Goal: Contribute content: Contribute content

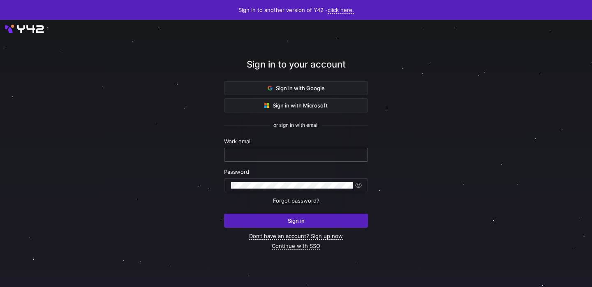
click at [274, 151] on div at bounding box center [296, 154] width 130 height 13
type input "josh@sherpadata.io"
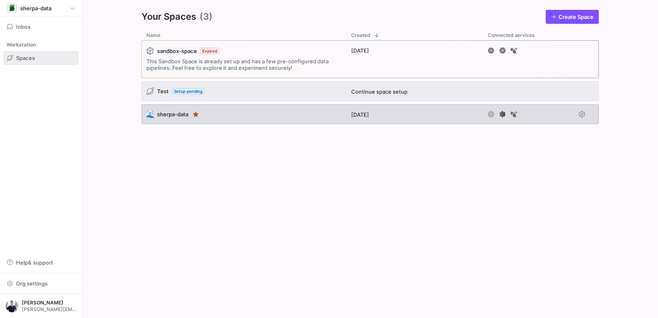
click at [295, 120] on div "🌊 sherpa-data" at bounding box center [244, 115] width 205 height 20
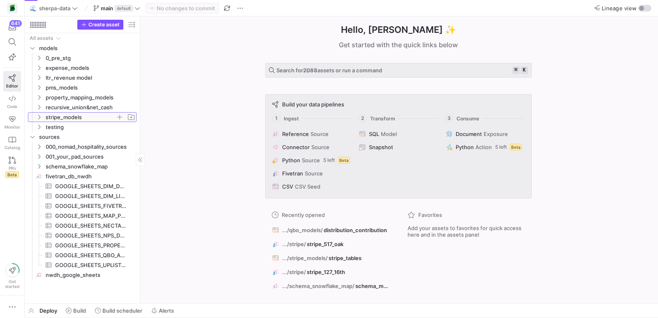
click at [38, 118] on icon "Press SPACE to select this row." at bounding box center [39, 117] width 6 height 5
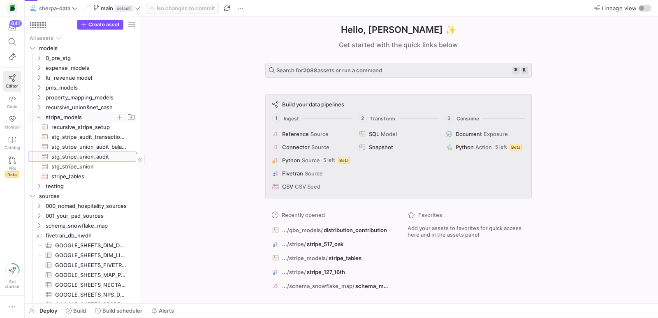
click at [67, 156] on span "stg_stripe_union_audit​​​​​​​​​​" at bounding box center [89, 156] width 76 height 9
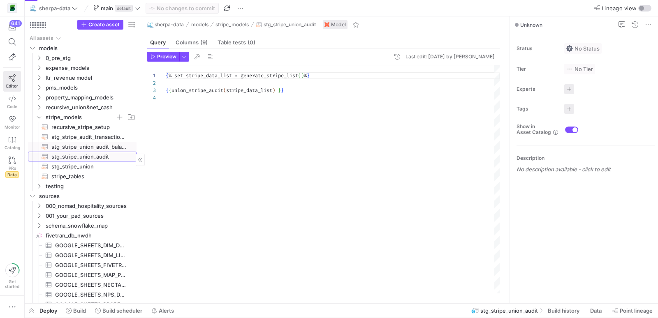
scroll to position [22, 0]
click at [12, 95] on icon at bounding box center [12, 98] width 7 height 7
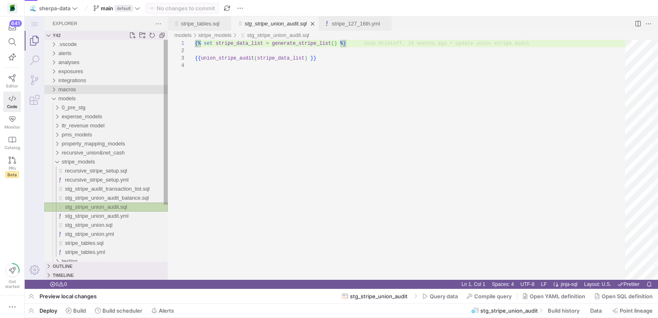
click at [55, 86] on div "macros" at bounding box center [53, 89] width 12 height 9
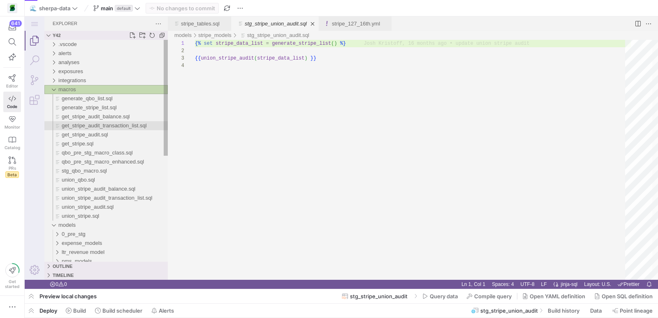
click at [74, 128] on span "get_stripe_audit_transaction_list.sql" at bounding box center [104, 126] width 85 height 6
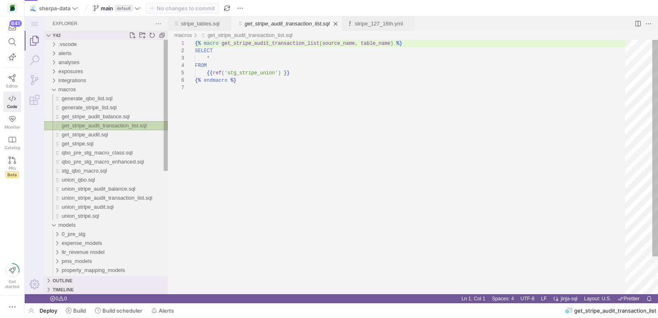
scroll to position [44, 0]
click at [82, 142] on span "get_stripe.sql" at bounding box center [78, 144] width 32 height 6
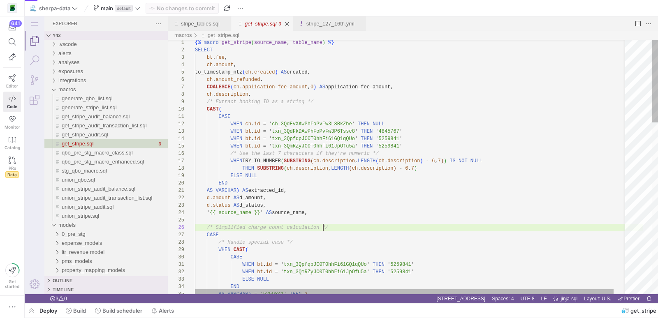
scroll to position [37, 128]
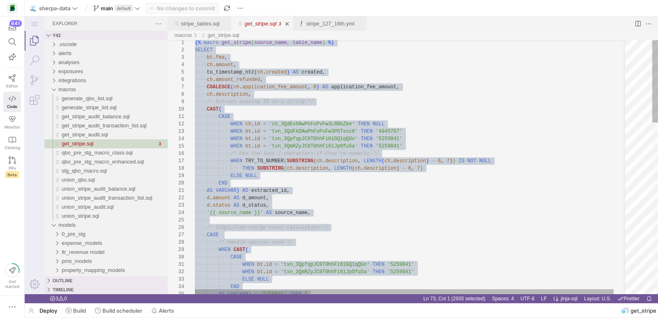
type textarea "{% macro get_stripe(source_name, table_name) %} SELECT bt.fee, ch.amount, to_ti…"
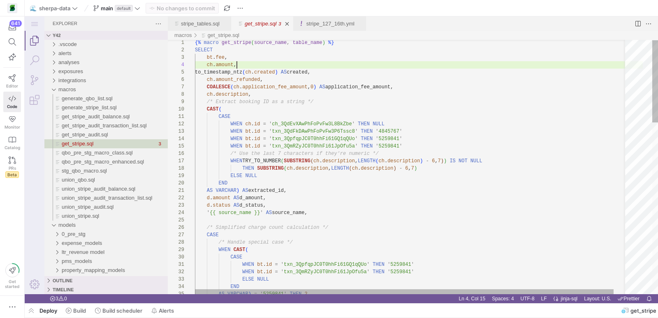
scroll to position [22, 42]
